Goal: Ask a question

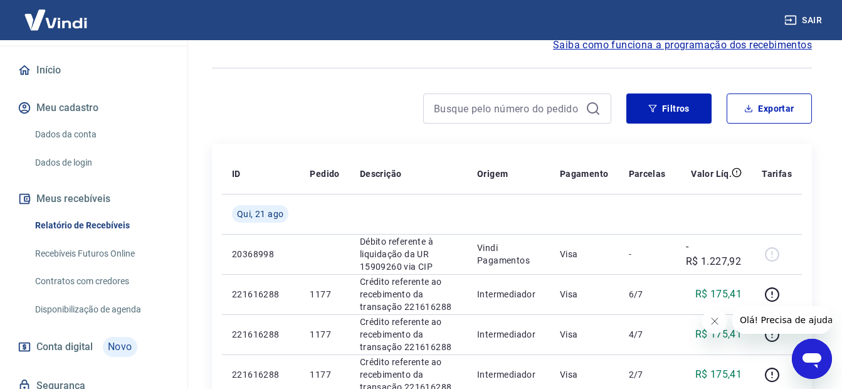
scroll to position [125, 0]
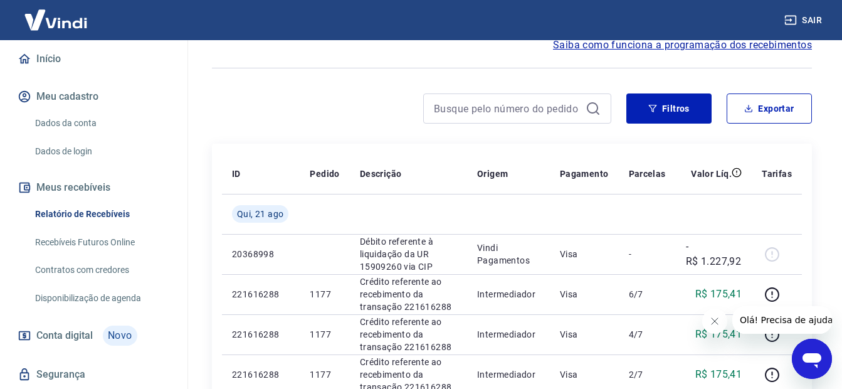
click at [115, 239] on link "Recebíveis Futuros Online" at bounding box center [101, 242] width 142 height 26
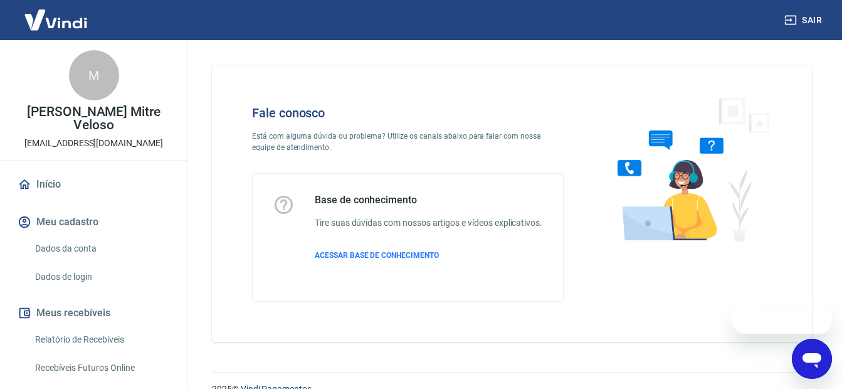
scroll to position [35, 0]
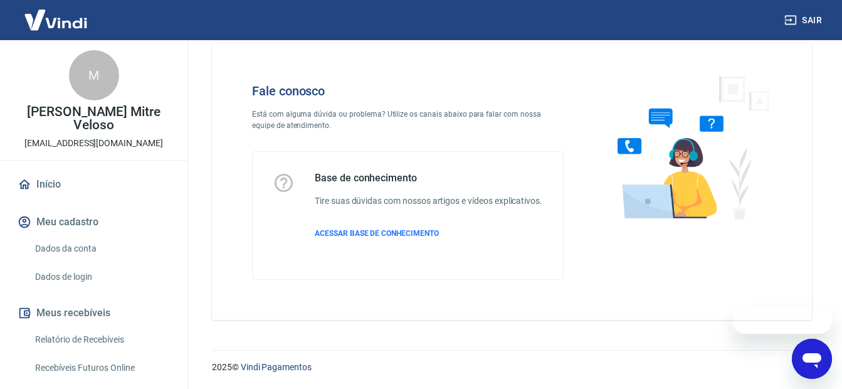
click at [812, 362] on icon "Abrir janela de mensagens" at bounding box center [811, 360] width 19 height 15
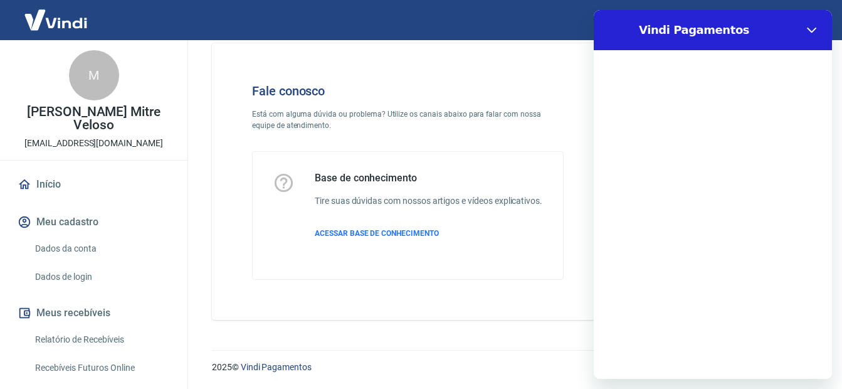
scroll to position [0, 0]
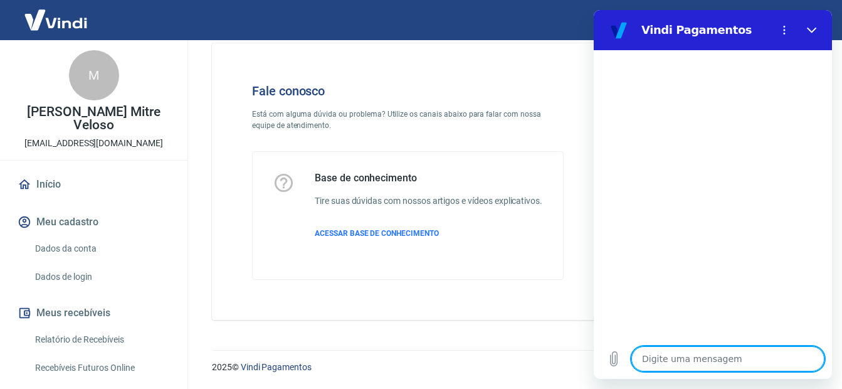
click at [723, 357] on textarea at bounding box center [727, 358] width 193 height 25
type textarea "B"
type textarea "x"
type textarea "Bo"
type textarea "x"
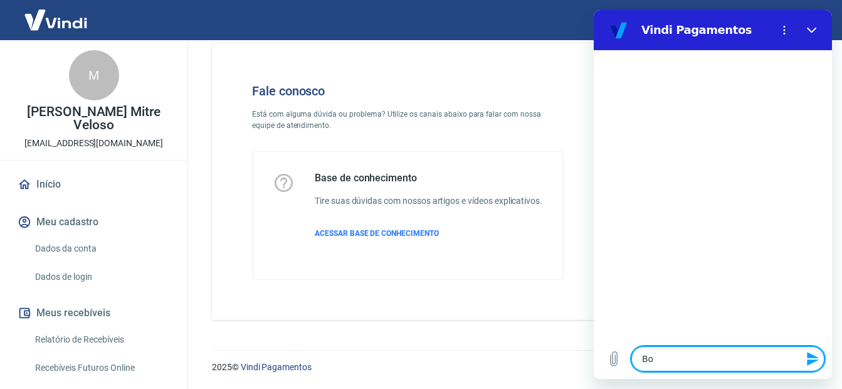
type textarea "Boa"
type textarea "x"
type textarea "Boa"
type textarea "x"
type textarea "Boa t"
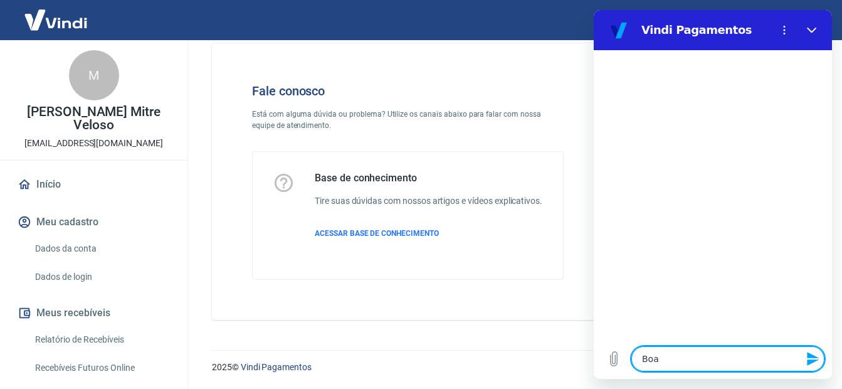
type textarea "x"
type textarea "Boa ta"
type textarea "x"
type textarea "Boa tar"
type textarea "x"
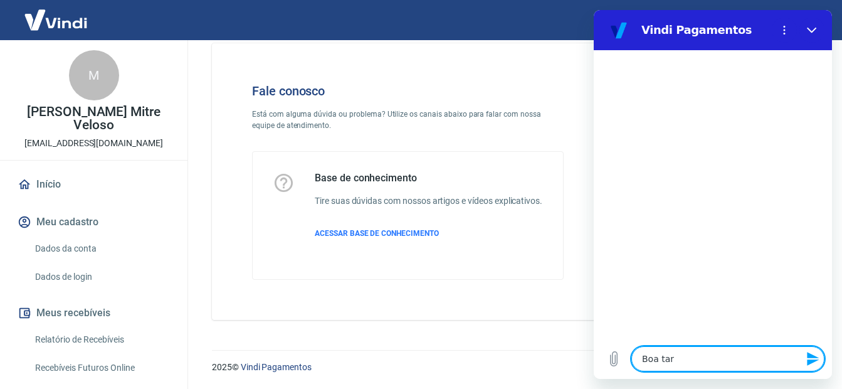
type textarea "Boa tard"
type textarea "x"
type textarea "Boa tarde"
type textarea "x"
type textarea "Boa tarde!"
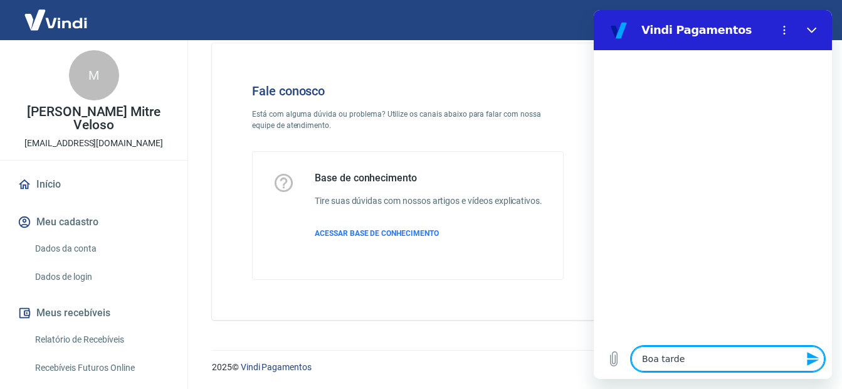
type textarea "x"
type textarea "V"
type textarea "x"
type textarea "Vi"
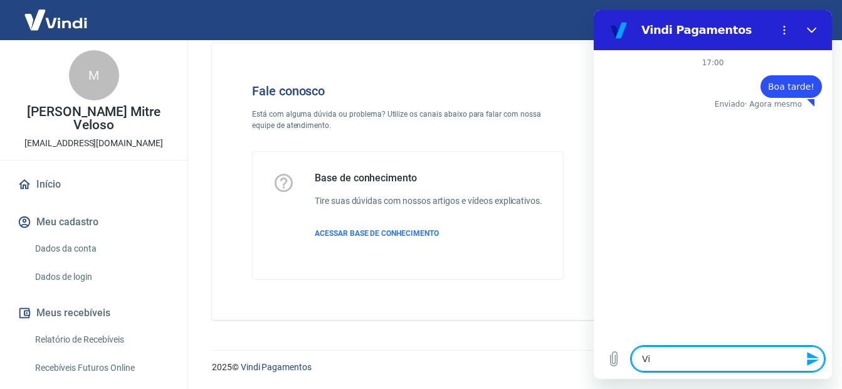
type textarea "x"
type textarea "Vi"
type textarea "x"
type textarea "Vi q"
type textarea "x"
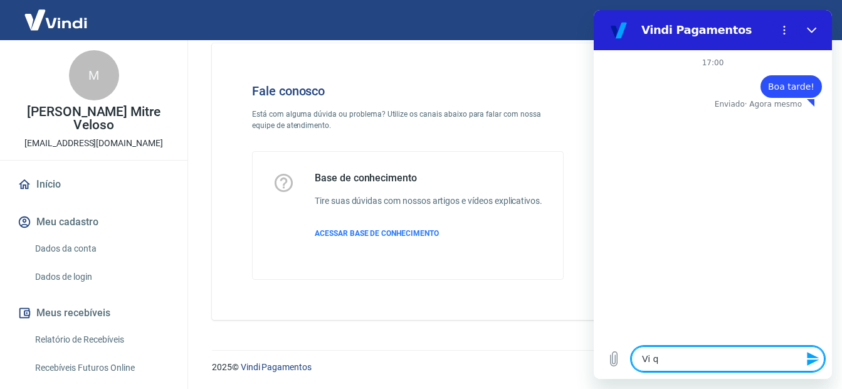
type textarea "Vi qu"
type textarea "x"
type textarea "Vi que"
type textarea "x"
type textarea "Vi que"
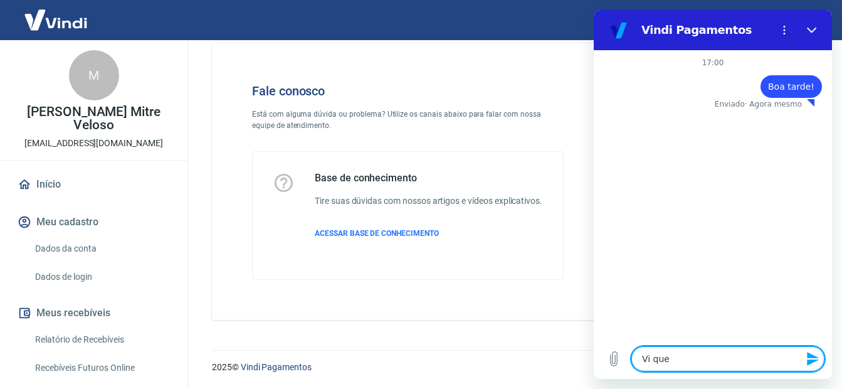
type textarea "x"
type textarea "Vi que"
type textarea "x"
type textarea "Vi qu"
type textarea "x"
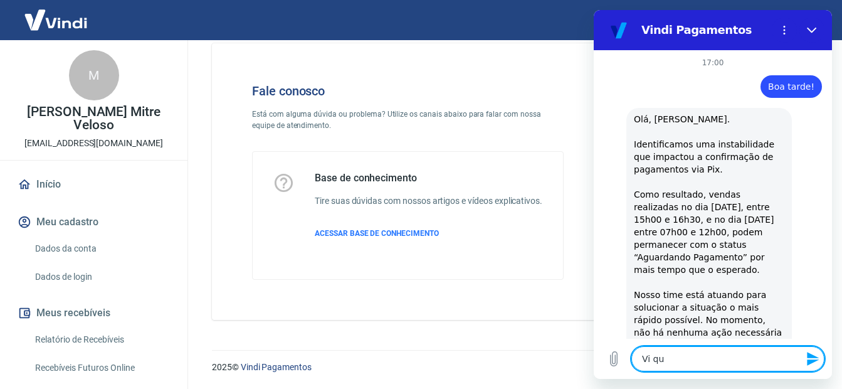
type textarea "Vi q"
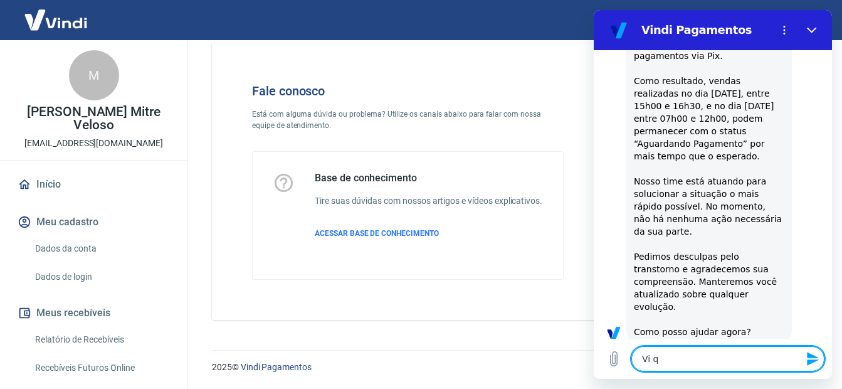
type textarea "x"
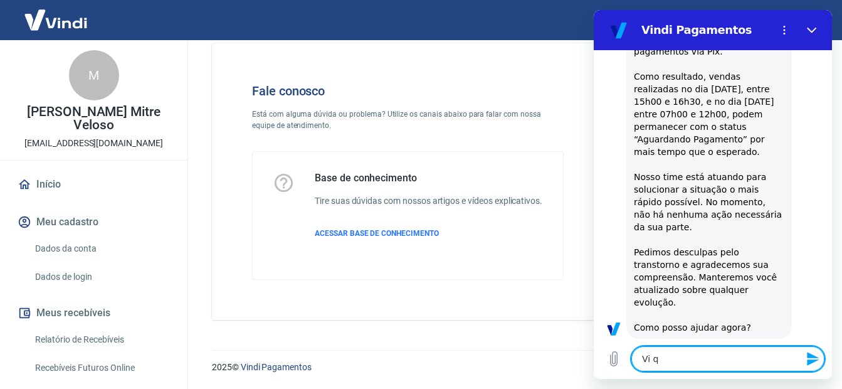
type textarea "Vi"
type textarea "x"
type textarea "Vi a"
type textarea "x"
type textarea "Vi a"
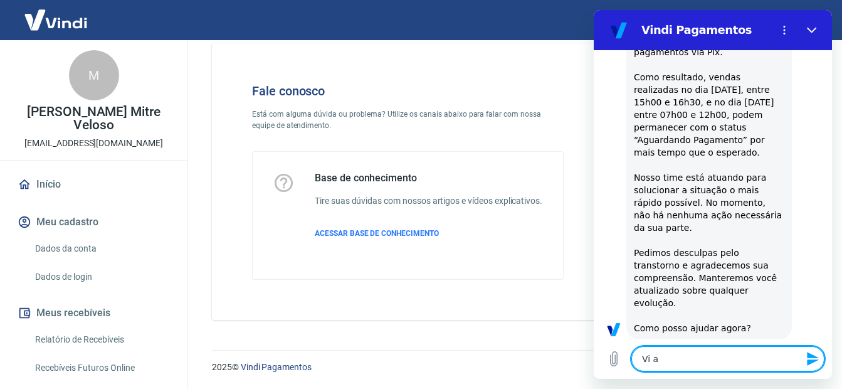
type textarea "x"
type textarea "Vi a m"
type textarea "x"
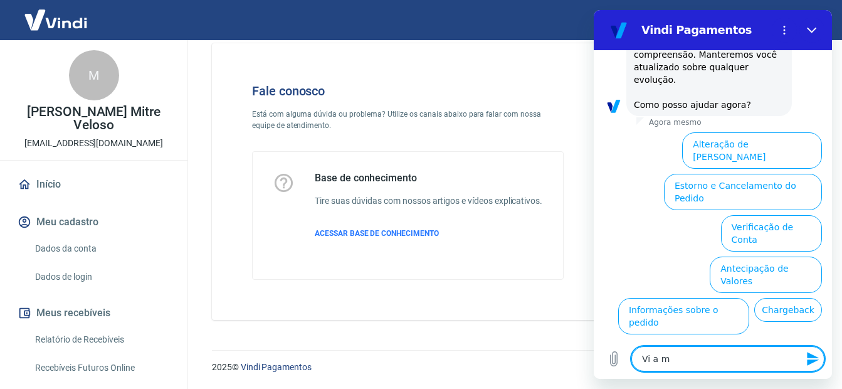
scroll to position [378, 0]
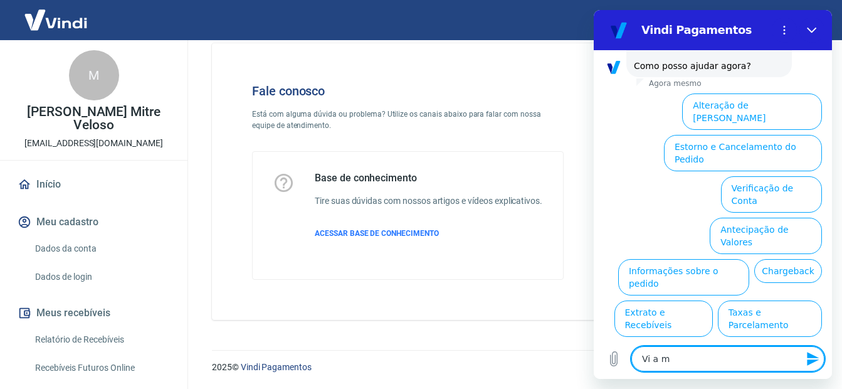
type textarea "Vi a me"
type textarea "x"
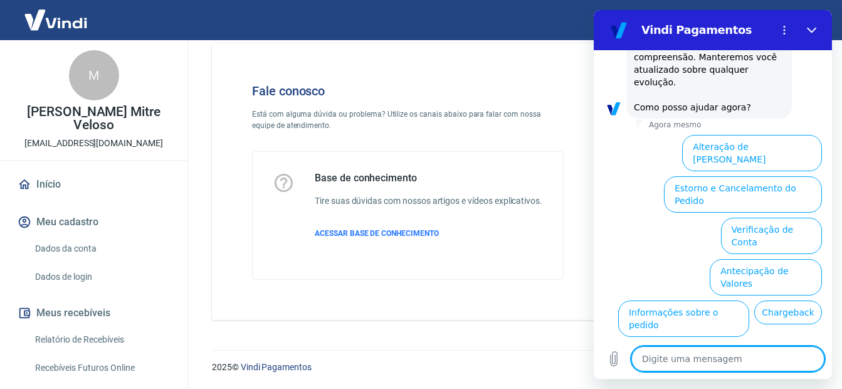
scroll to position [315, 0]
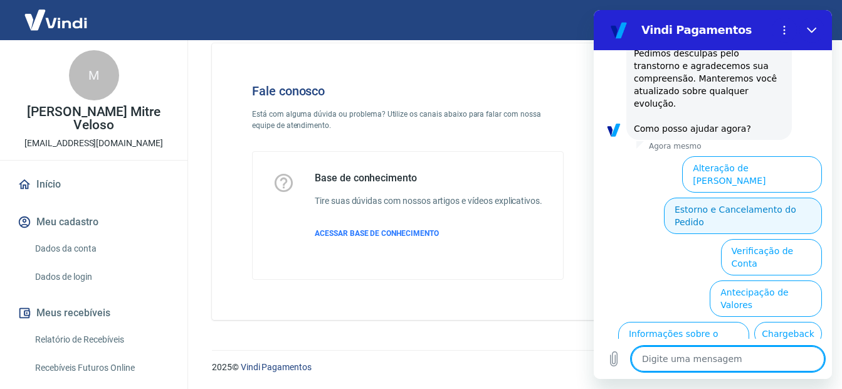
click at [687, 197] on button "Estorno e Cancelamento do Pedido" at bounding box center [743, 215] width 158 height 36
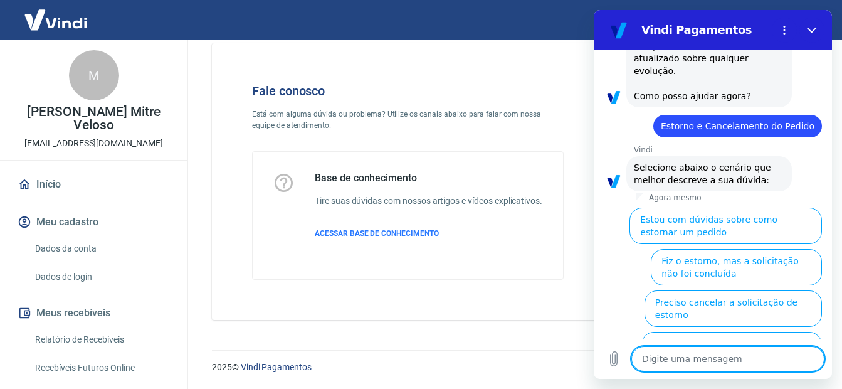
scroll to position [426, 0]
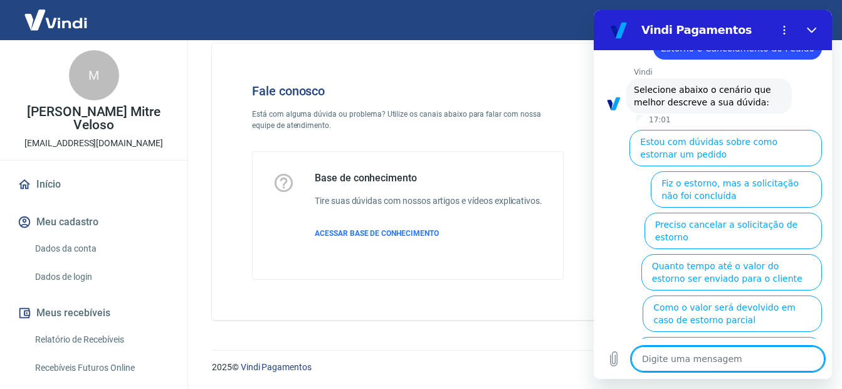
type textarea "x"
